Goal: Task Accomplishment & Management: Manage account settings

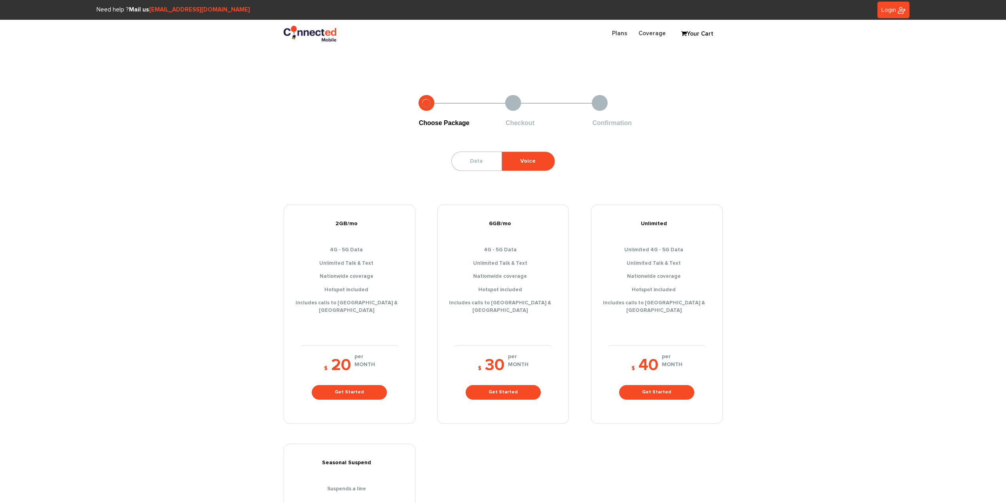
click at [890, 8] on span "Login" at bounding box center [888, 10] width 15 height 6
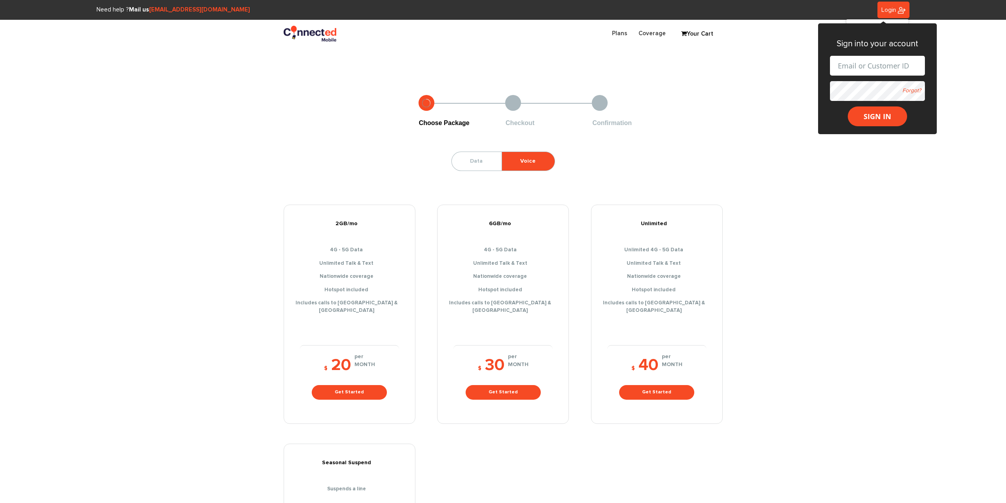
click at [872, 67] on input "text" at bounding box center [877, 66] width 95 height 20
type input "carlos_aorozco@outlook.com"
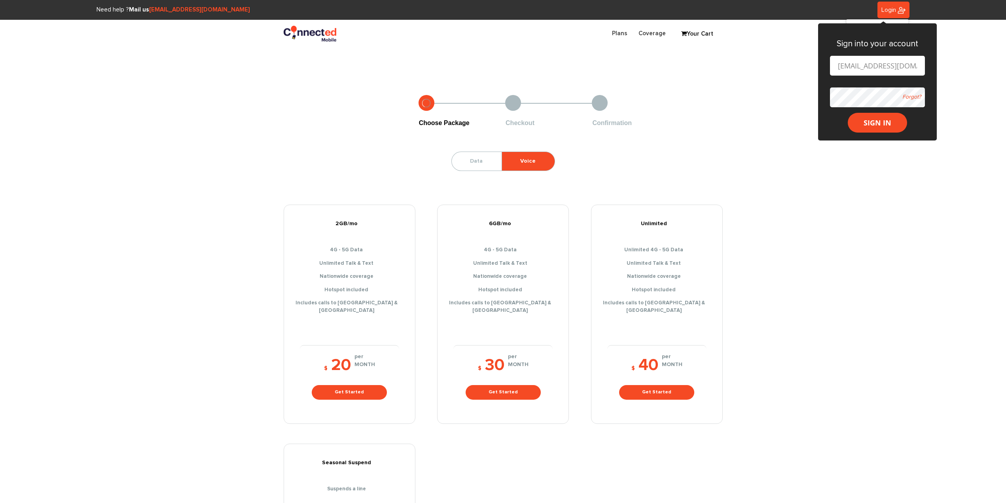
click at [847, 113] on button "SIGN IN" at bounding box center [876, 123] width 59 height 20
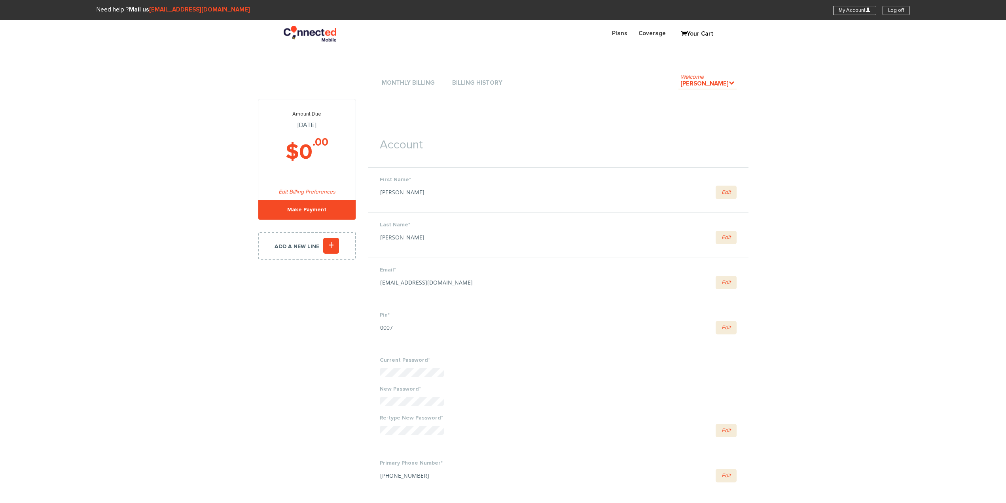
click at [410, 91] on li "Monthly Billing" at bounding box center [408, 83] width 57 height 24
click at [416, 78] on li "Monthly Billing" at bounding box center [408, 83] width 57 height 24
click at [424, 88] on link "Monthly Billing" at bounding box center [408, 83] width 57 height 11
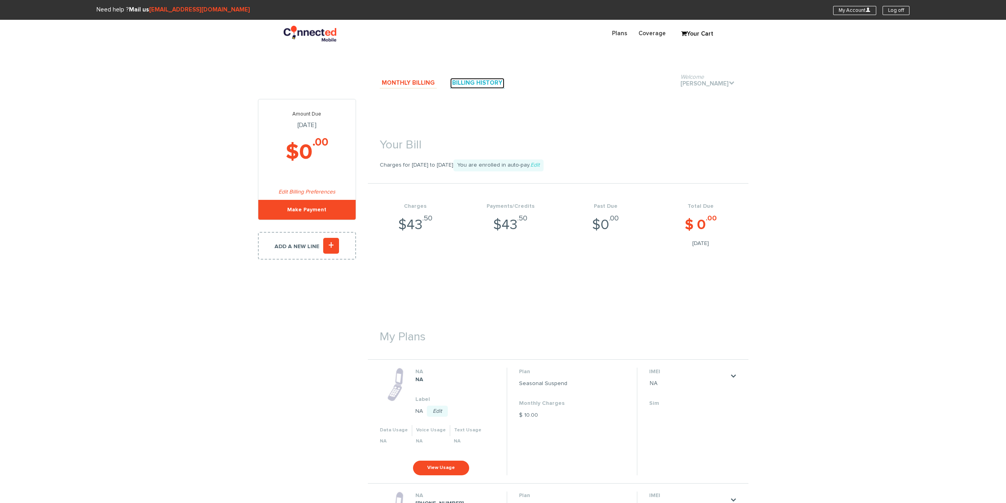
click at [471, 85] on link "Billing History" at bounding box center [477, 83] width 54 height 11
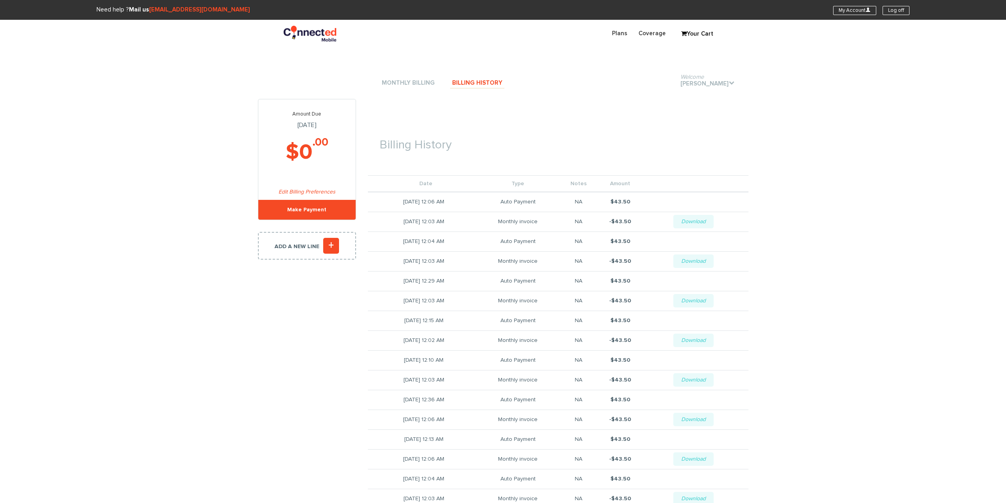
click at [454, 203] on td "[DATE] 12:06 AM" at bounding box center [420, 202] width 104 height 20
click at [684, 224] on link "Download" at bounding box center [693, 221] width 40 height 13
